Goal: Information Seeking & Learning: Learn about a topic

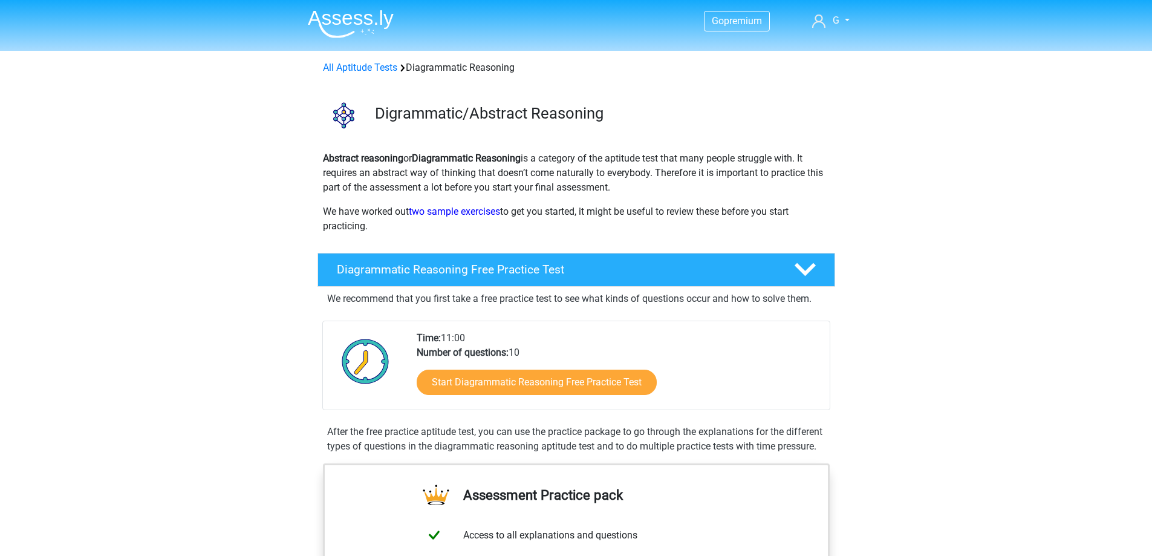
scroll to position [60, 0]
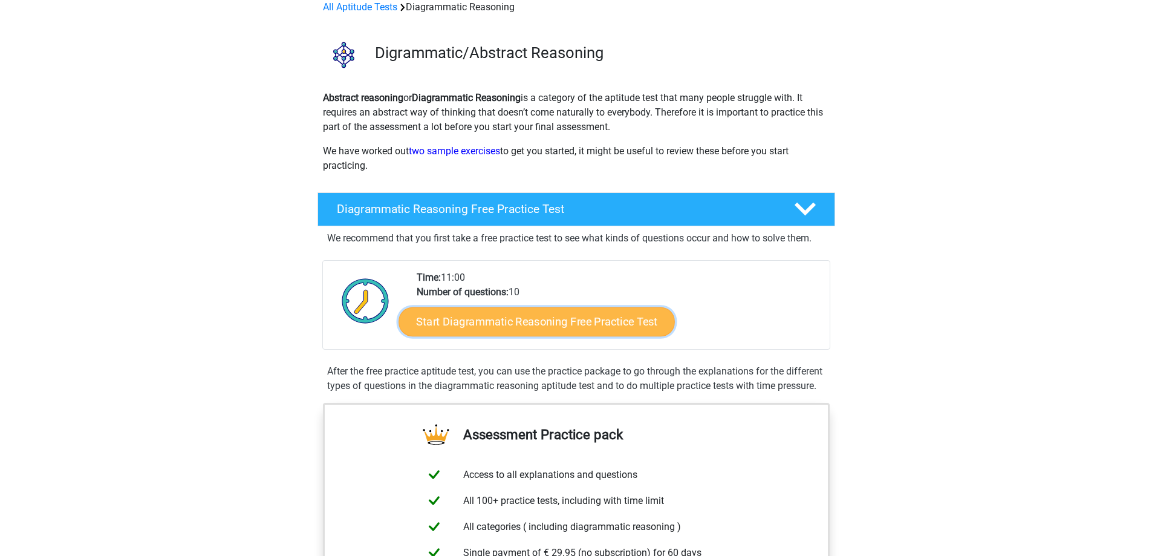
click at [602, 321] on link "Start Diagrammatic Reasoning Free Practice Test" at bounding box center [536, 321] width 276 height 29
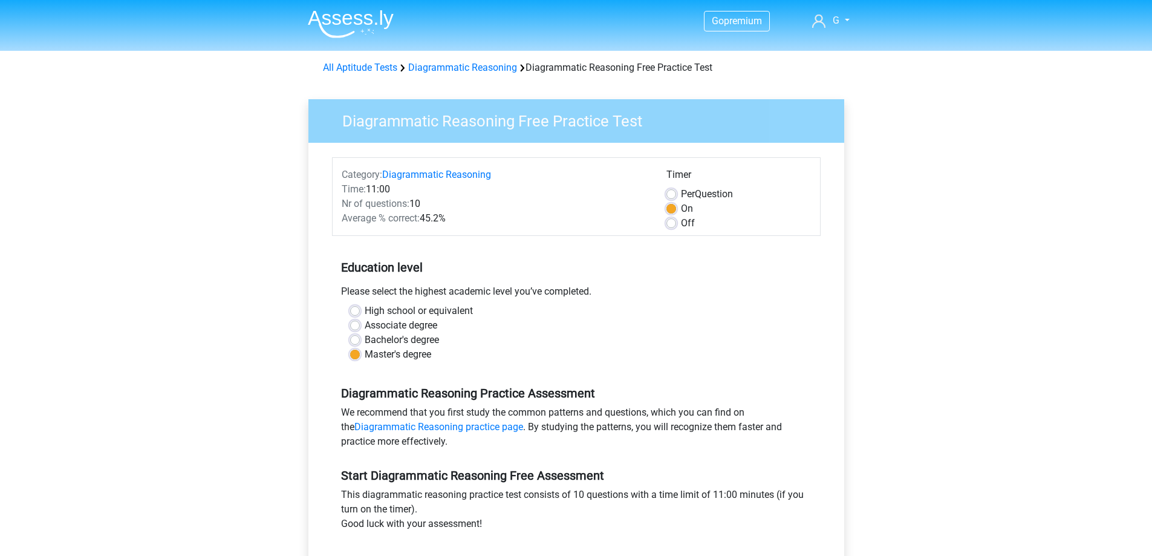
scroll to position [242, 0]
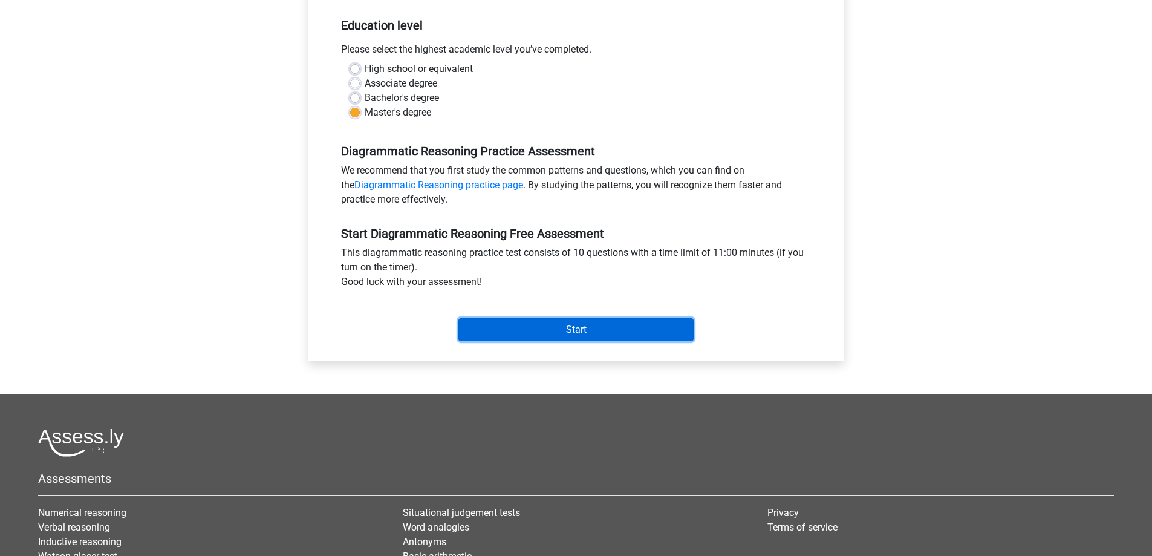
click at [523, 340] on input "Start" at bounding box center [575, 329] width 235 height 23
